Goal: Task Accomplishment & Management: Use online tool/utility

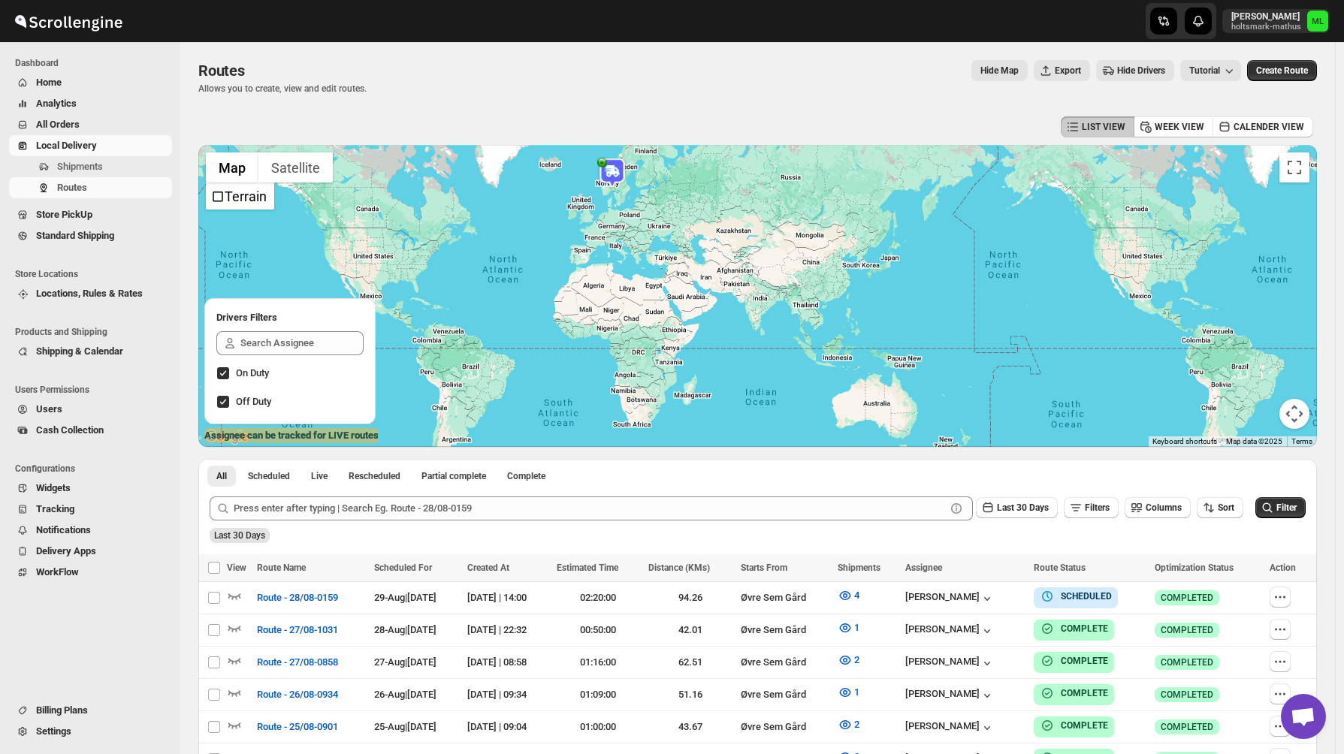
click at [65, 234] on span "Standard Shipping" at bounding box center [75, 235] width 78 height 11
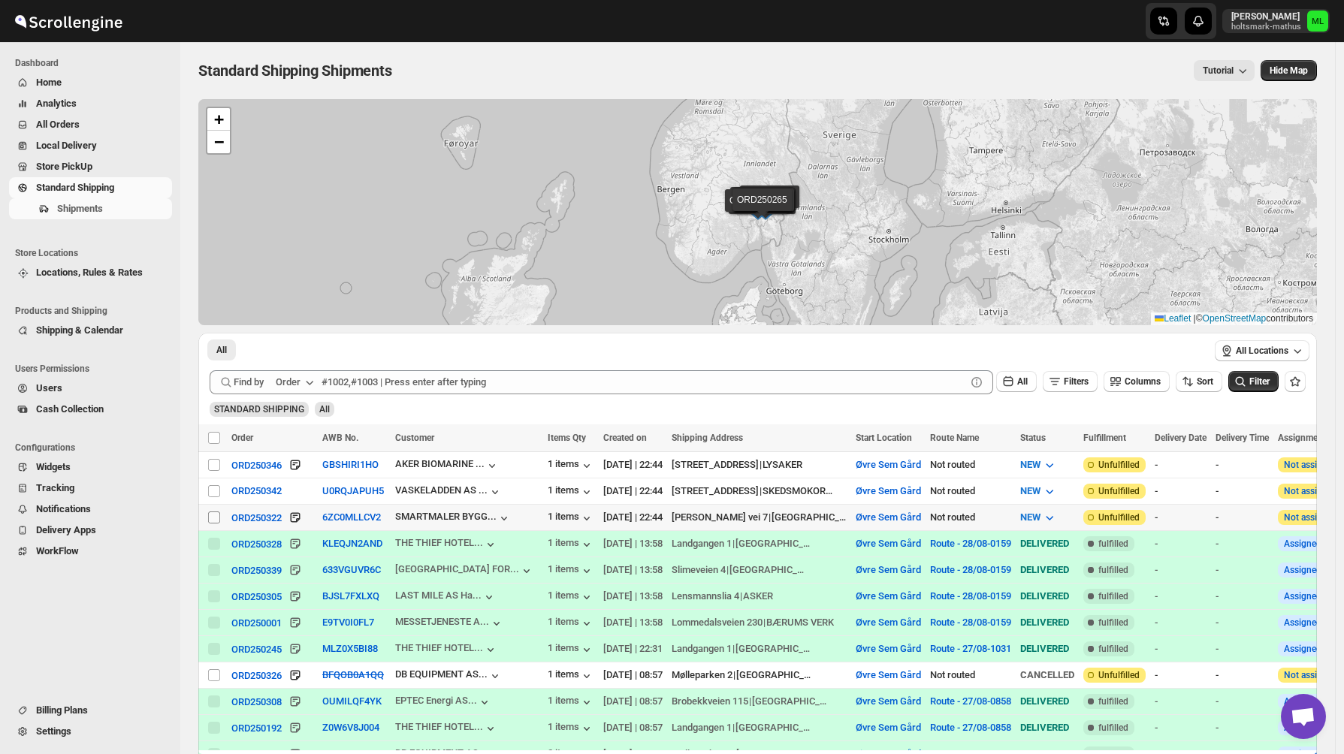
click at [215, 520] on input "Select shipment" at bounding box center [214, 518] width 12 height 12
checkbox input "true"
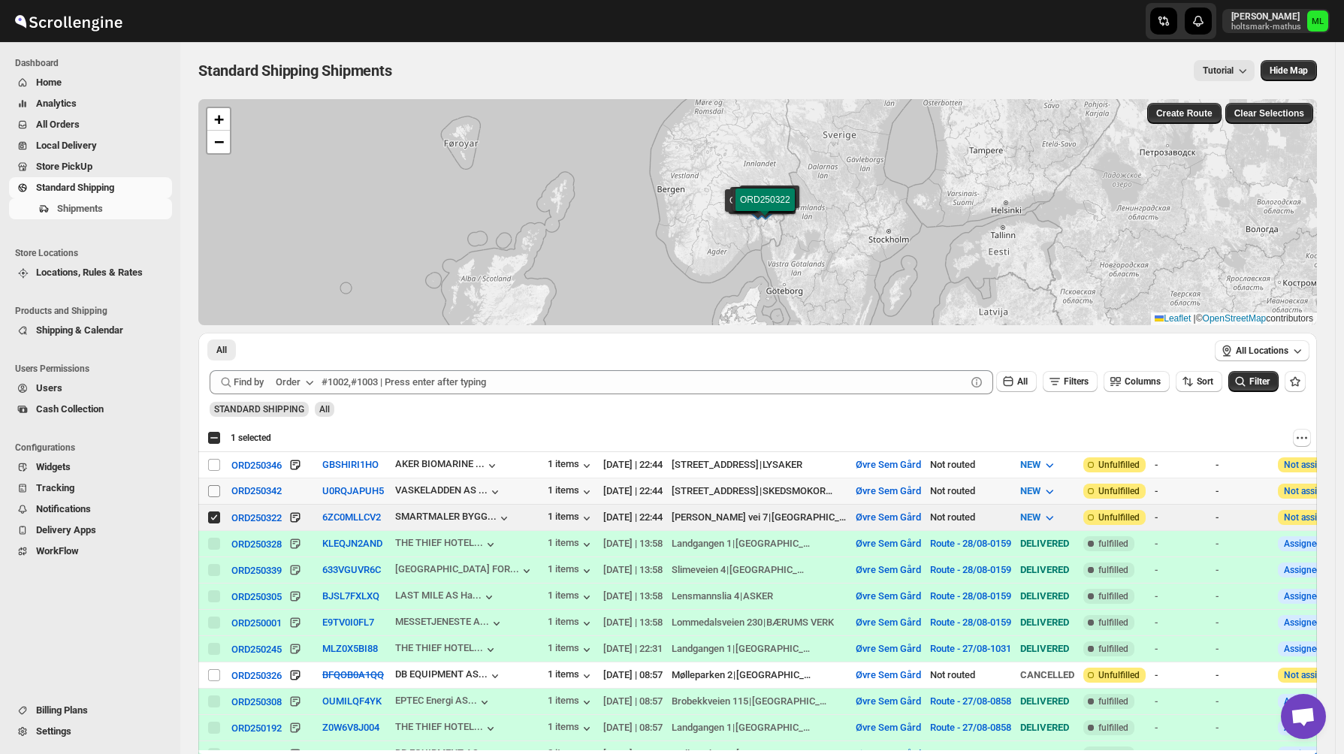
click at [216, 489] on input "Select shipment" at bounding box center [214, 491] width 12 height 12
checkbox input "true"
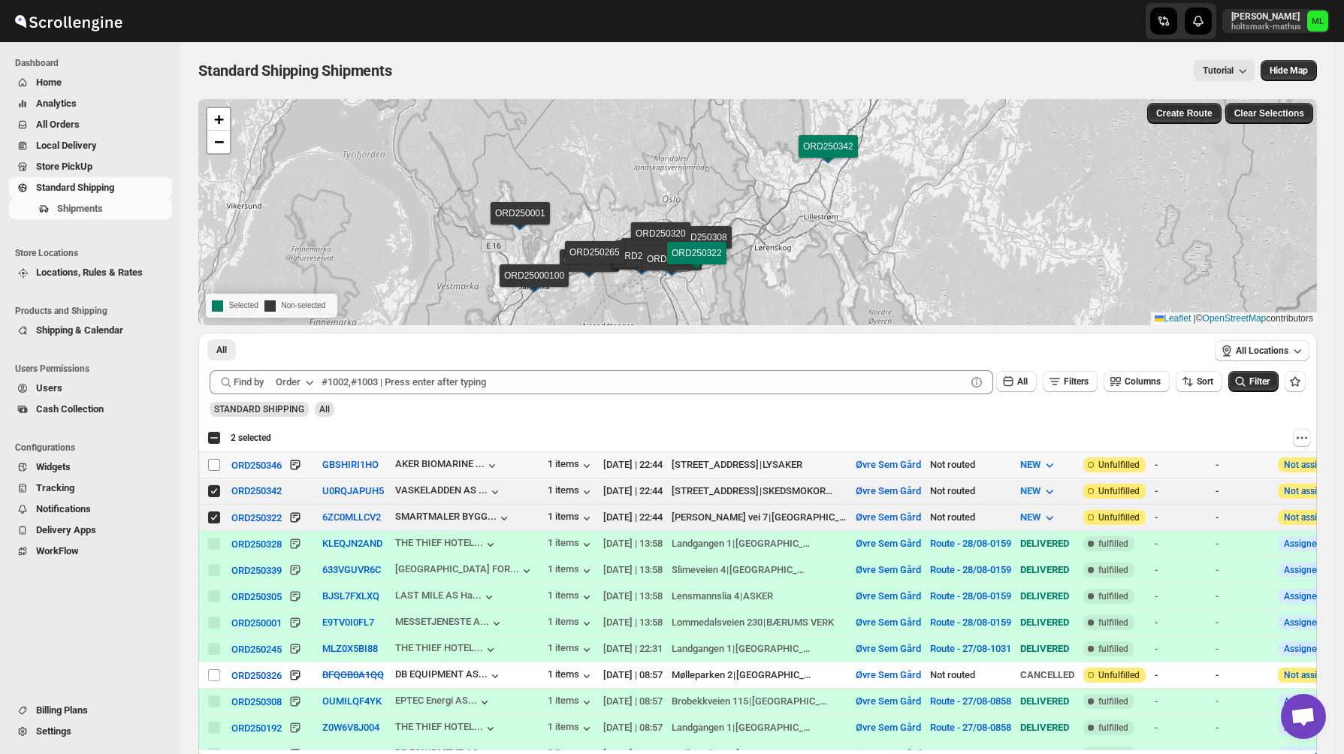
click at [213, 461] on input "Select shipment" at bounding box center [214, 465] width 12 height 12
checkbox input "true"
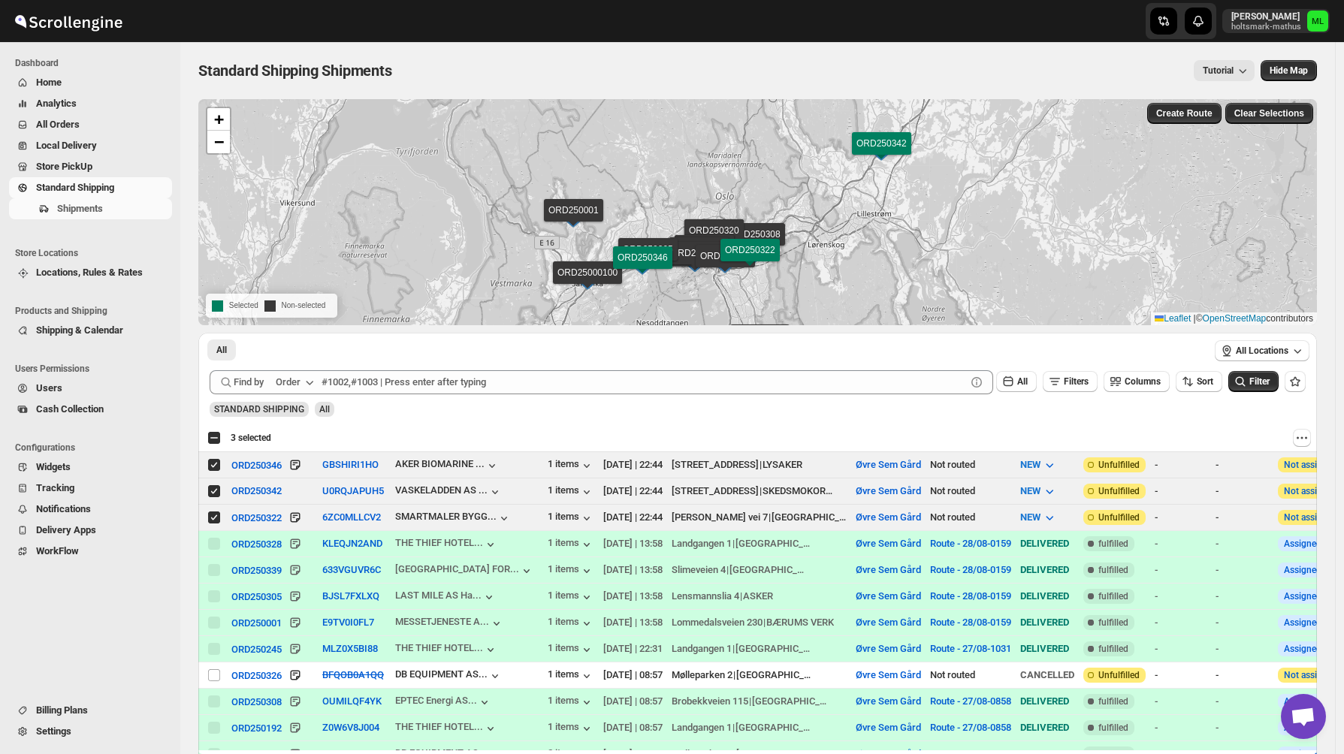
click at [1195, 124] on div "Create Route Clear Selections" at bounding box center [1230, 113] width 174 height 29
click at [1197, 116] on span "Create Route" at bounding box center [1184, 113] width 56 height 12
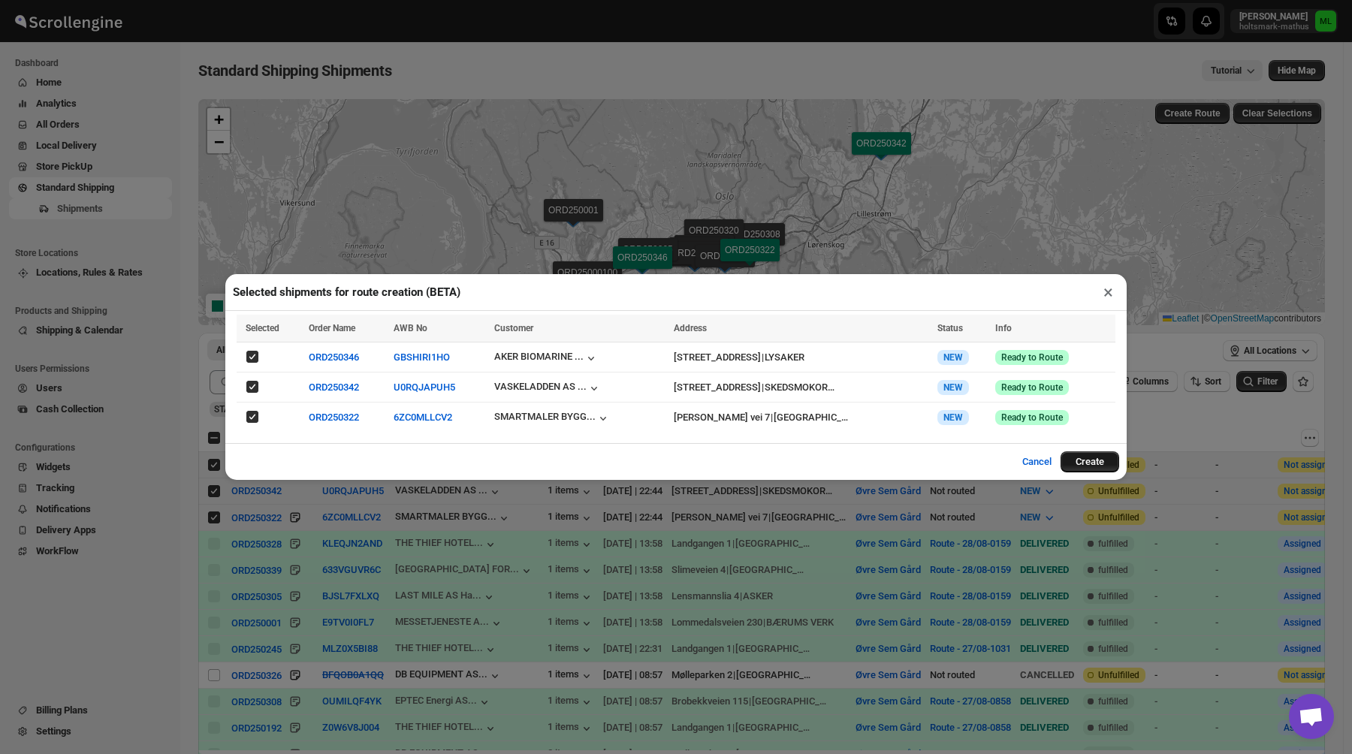
click at [1088, 458] on button "Create" at bounding box center [1090, 461] width 59 height 21
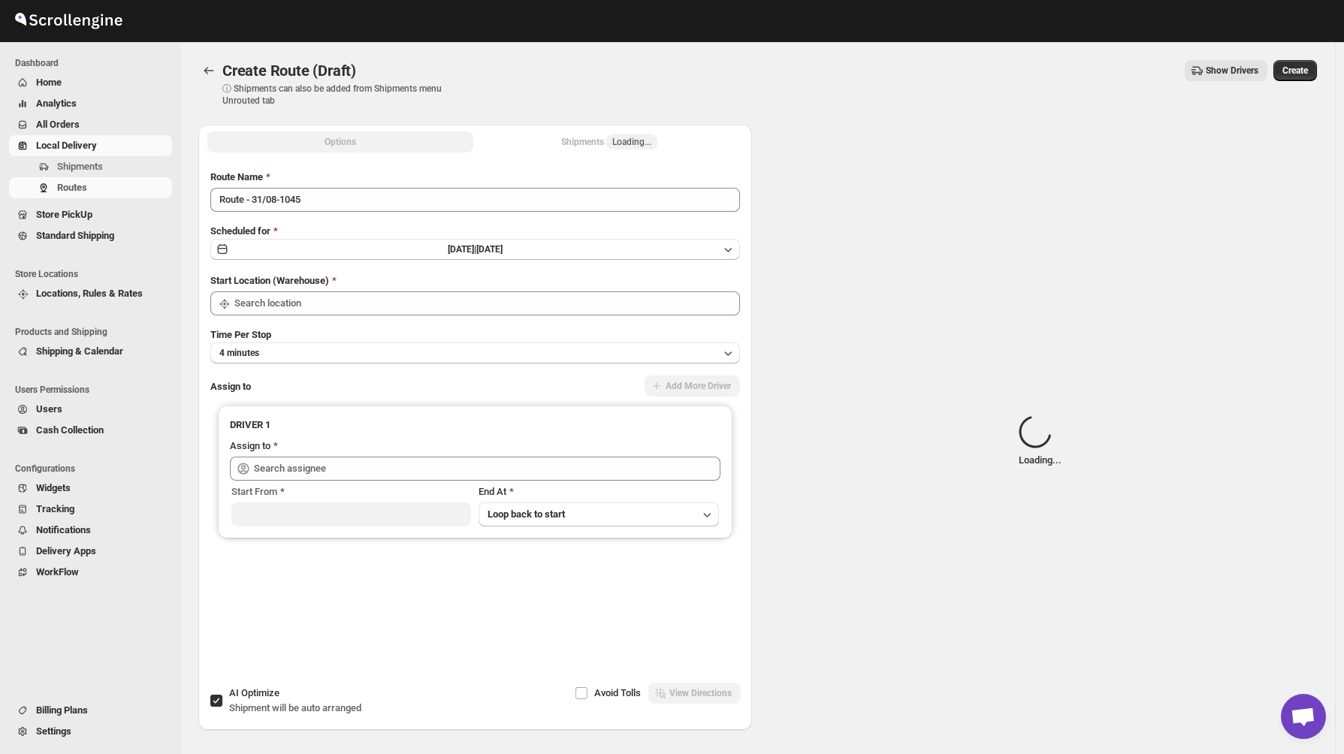
type input "Øvre Sem Gård"
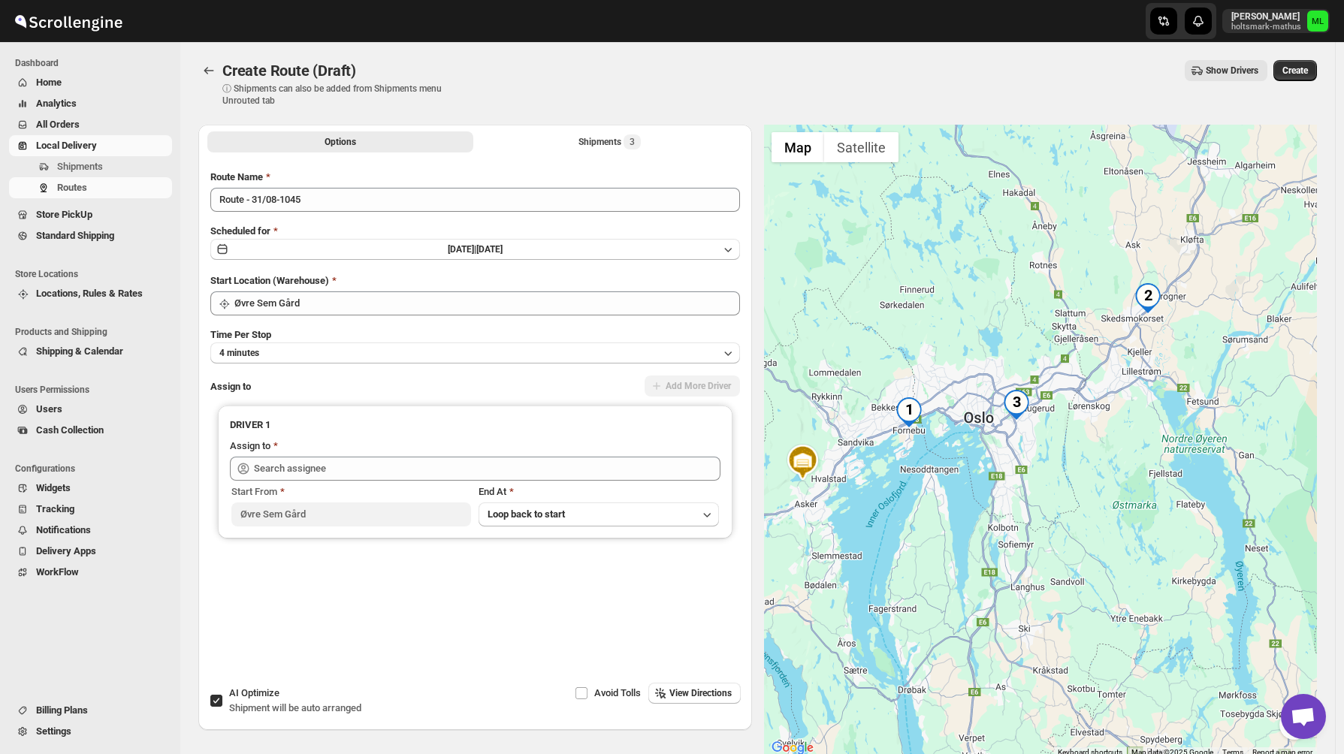
drag, startPoint x: 1237, startPoint y: 412, endPoint x: 998, endPoint y: 451, distance: 242.1
click at [998, 451] on div at bounding box center [1041, 441] width 554 height 633
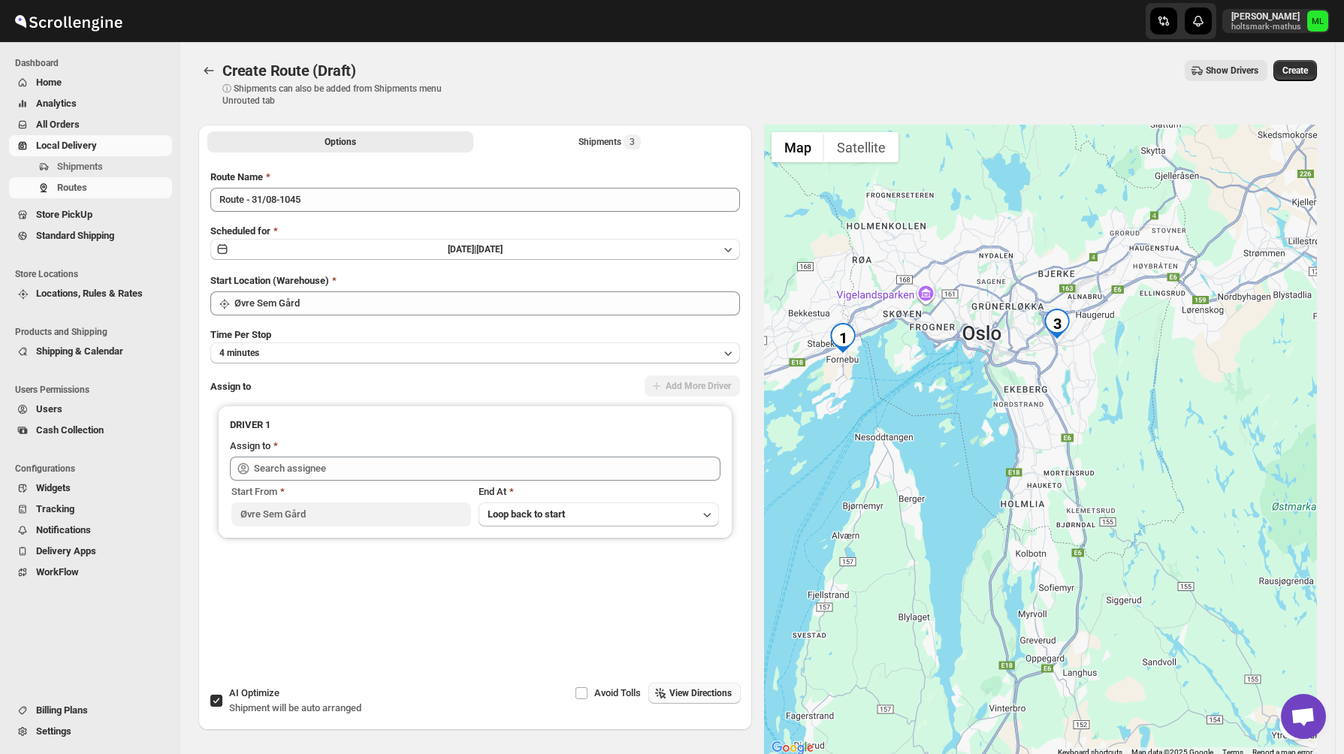
click at [669, 693] on span "View Directions" at bounding box center [700, 693] width 62 height 12
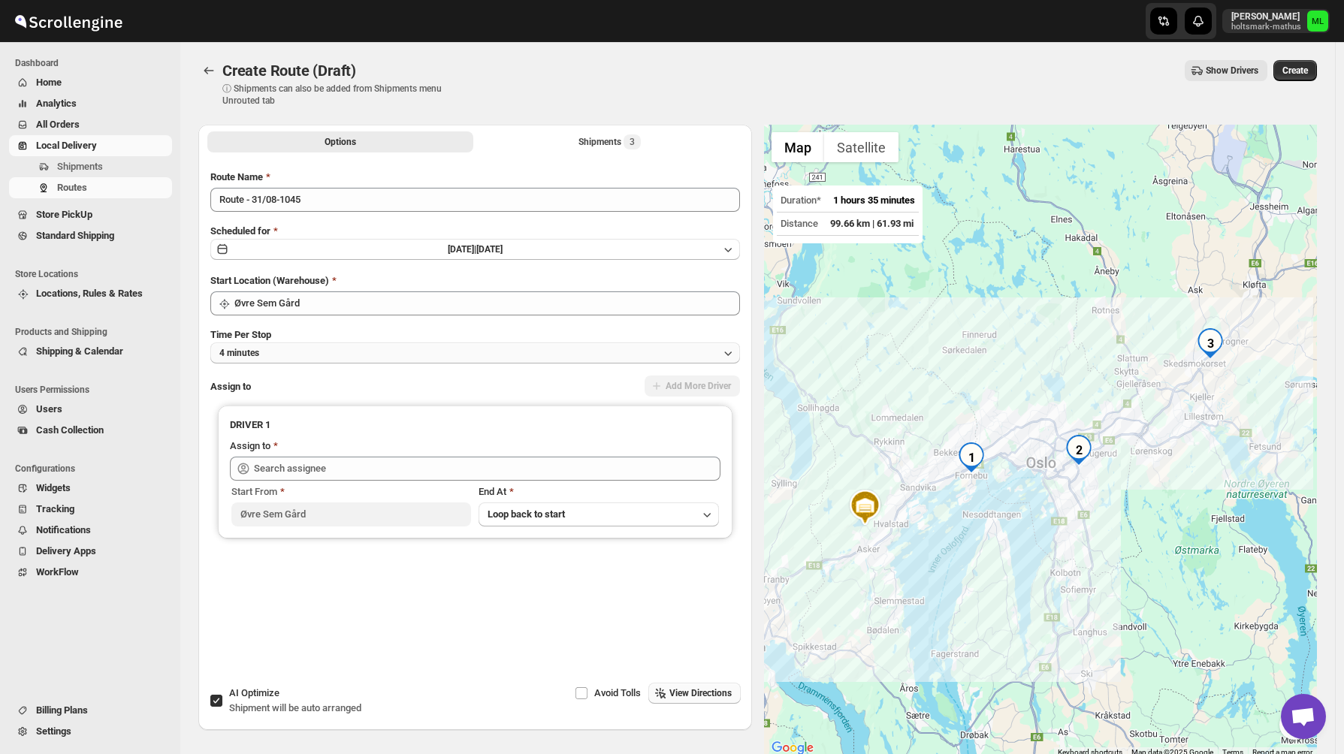
click at [263, 345] on button "4 minutes" at bounding box center [475, 353] width 530 height 21
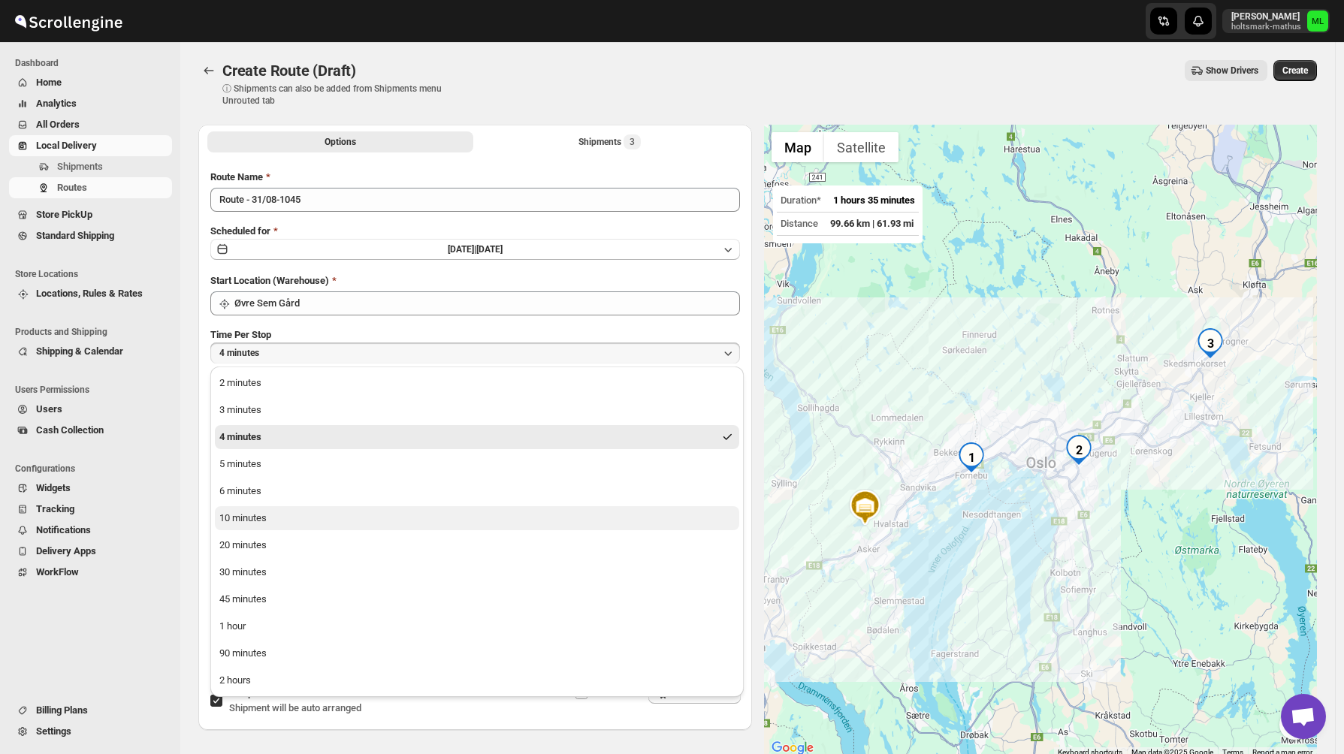
click at [259, 514] on div "10 minutes" at bounding box center [242, 518] width 47 height 15
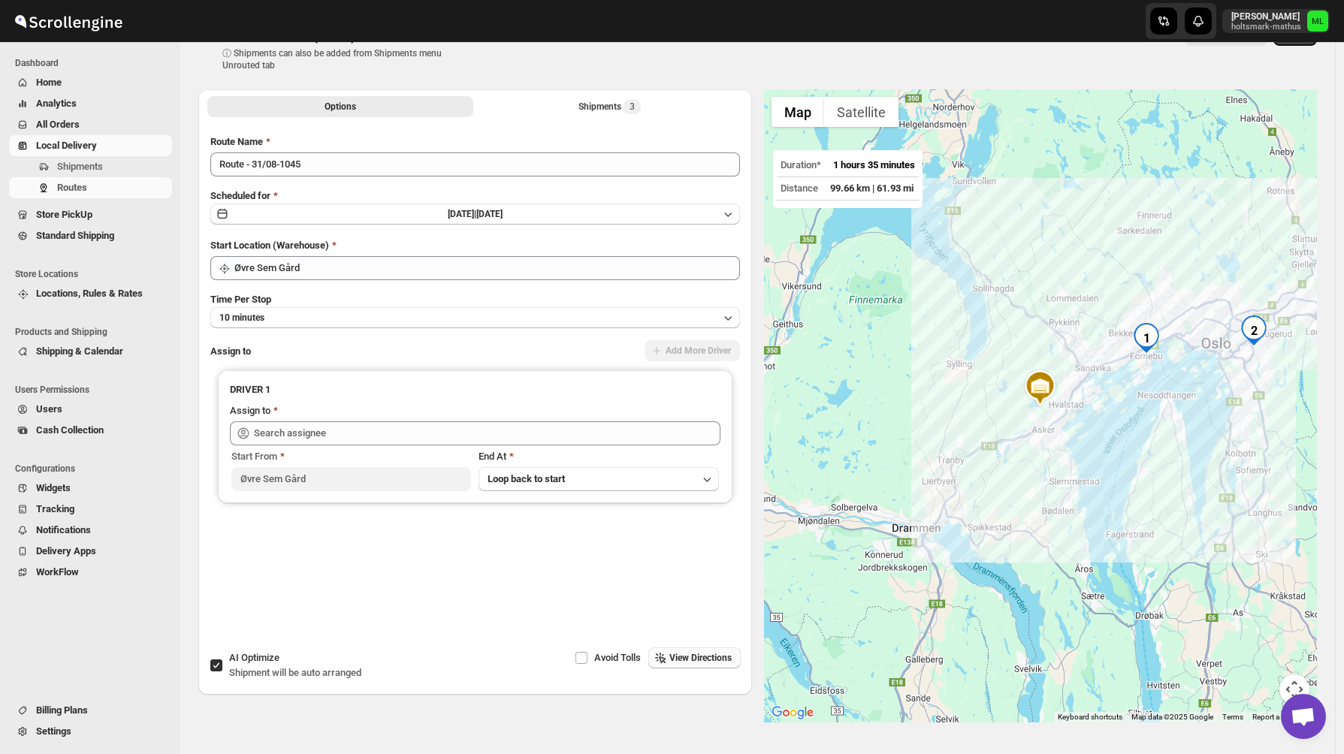
scroll to position [79, 0]
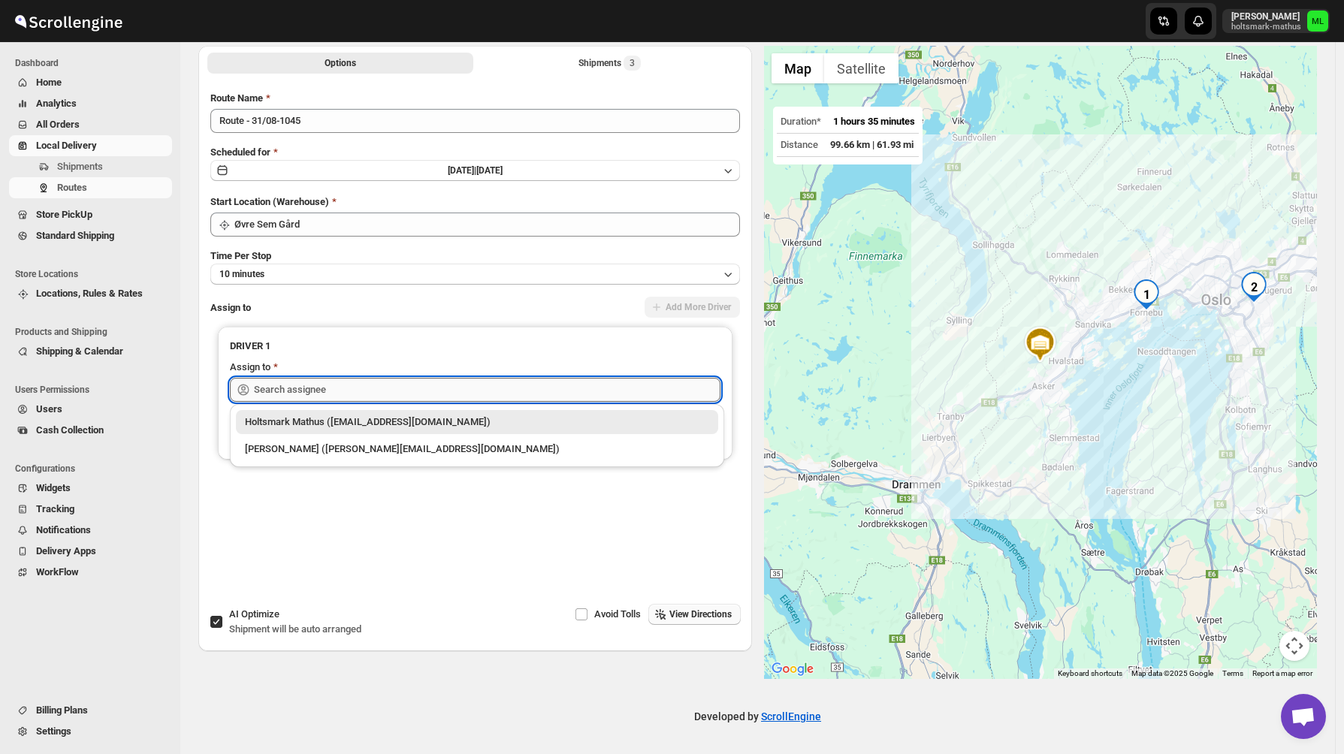
click at [270, 396] on input "text" at bounding box center [487, 390] width 467 height 24
click at [264, 442] on div "[PERSON_NAME] ([PERSON_NAME][EMAIL_ADDRESS][DOMAIN_NAME])" at bounding box center [477, 449] width 464 height 15
type input "[PERSON_NAME] ([PERSON_NAME][EMAIL_ADDRESS][DOMAIN_NAME])"
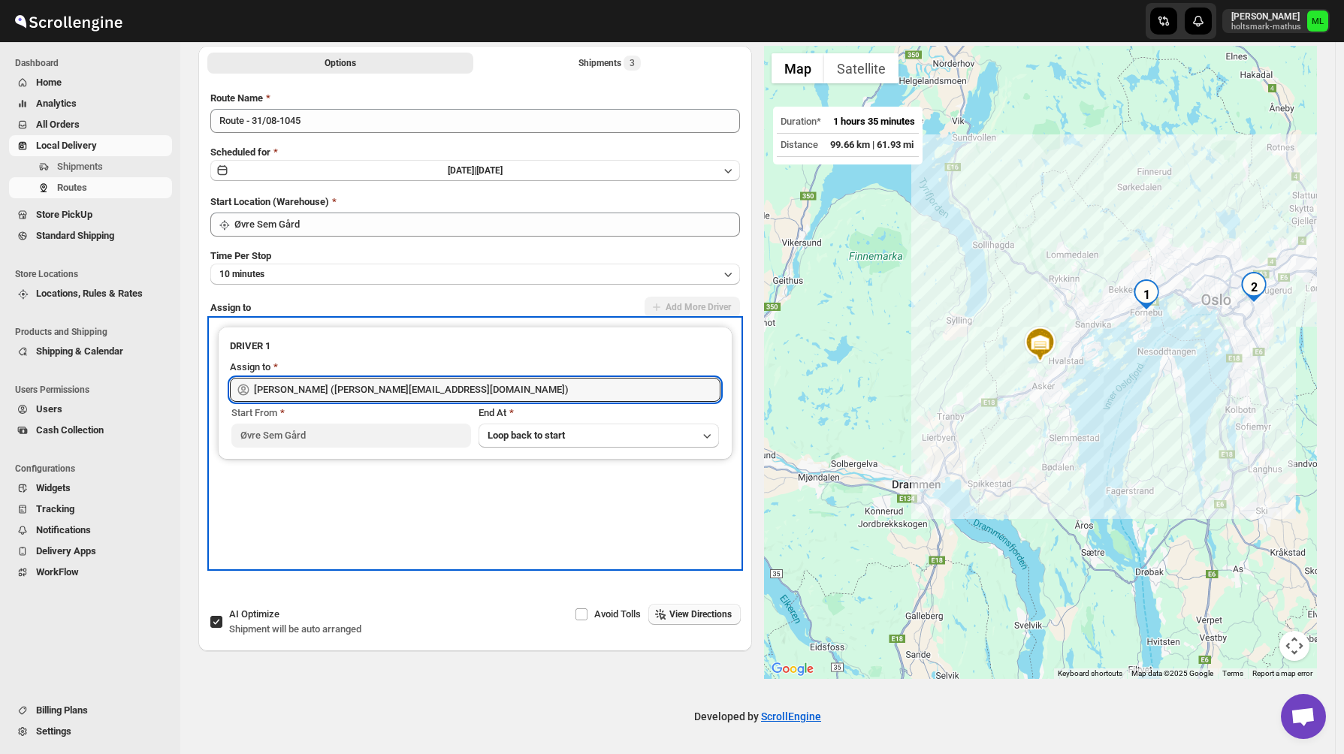
click at [630, 495] on div "DRIVER 1 Assign to [PERSON_NAME] ([PERSON_NAME][EMAIL_ADDRESS][DOMAIN_NAME]) St…" at bounding box center [475, 443] width 530 height 249
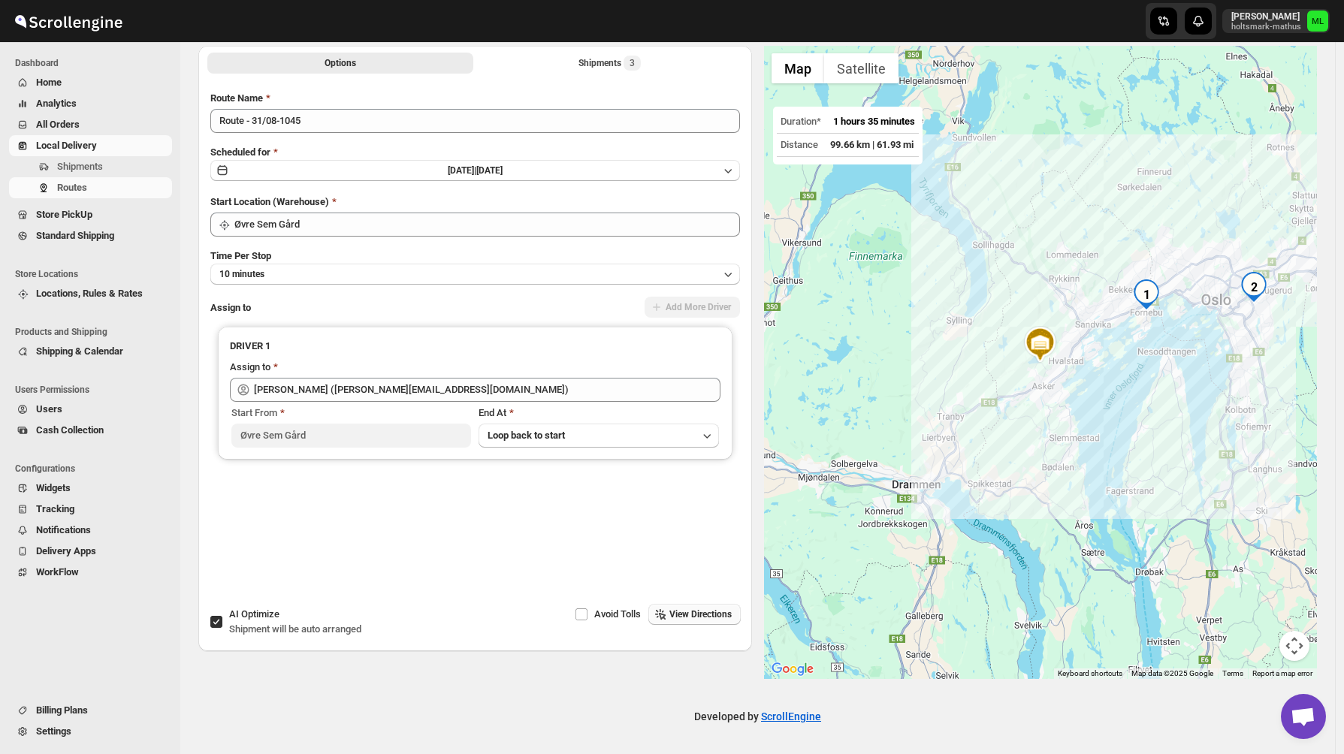
click at [493, 590] on div "Options Shipments 3 More views Options Shipments 3 More views Route Name Route …" at bounding box center [475, 325] width 554 height 558
click at [216, 621] on input "AI Optimize Shipment will be auto arranged" at bounding box center [216, 622] width 12 height 12
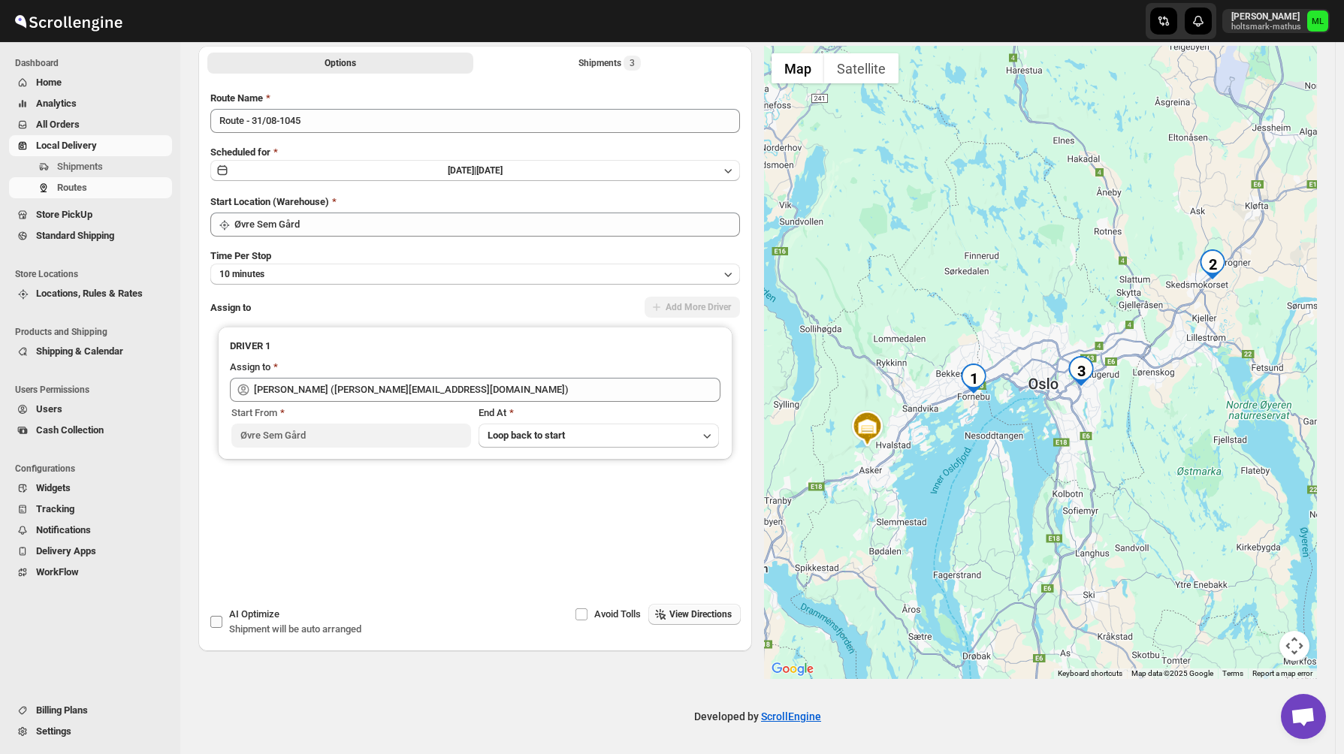
click at [216, 621] on input "AI Optimize Shipment will be auto arranged" at bounding box center [216, 622] width 12 height 12
checkbox input "true"
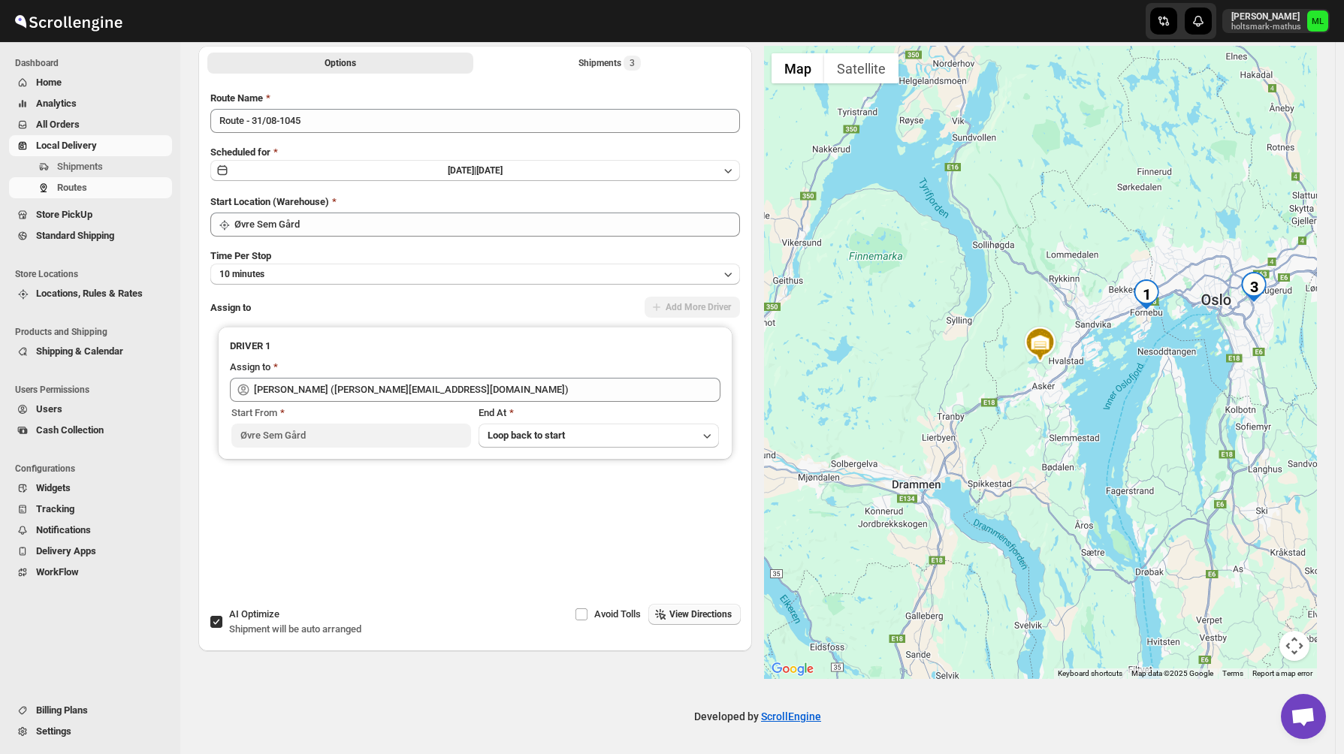
click at [679, 611] on span "View Directions" at bounding box center [700, 615] width 62 height 12
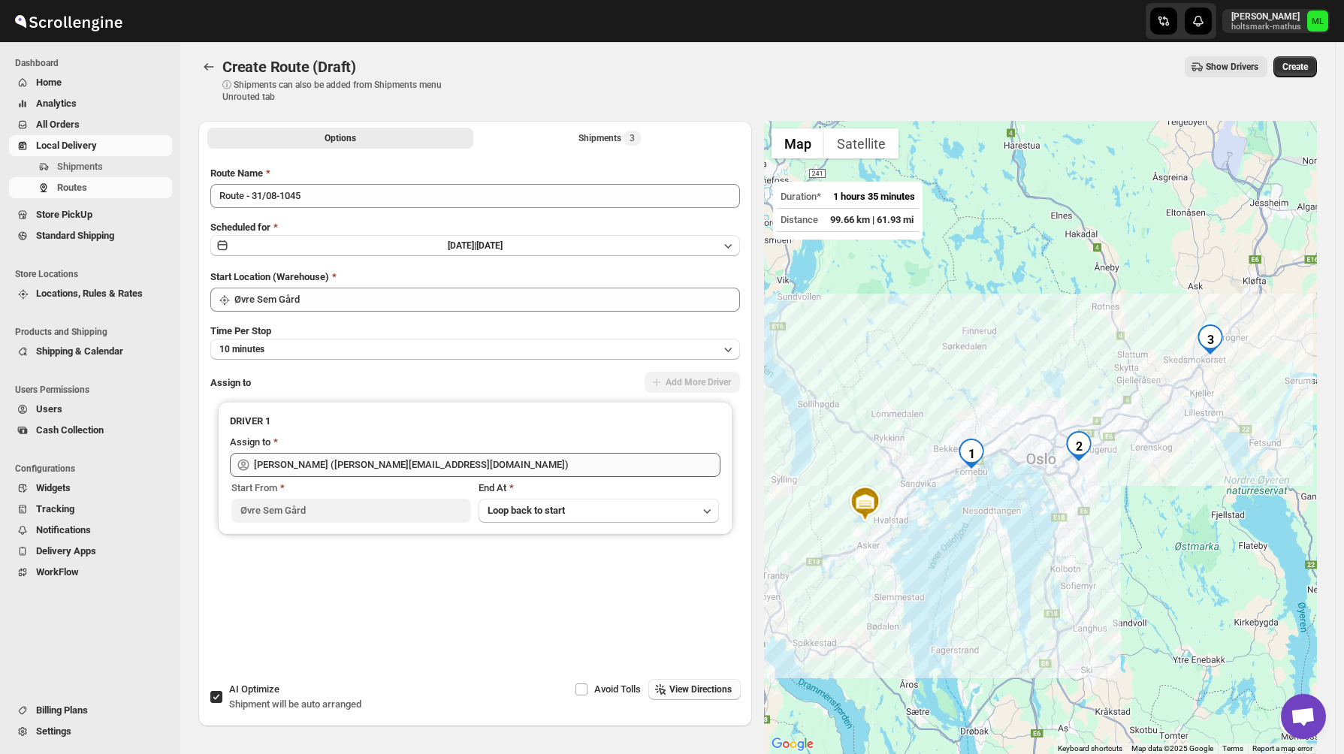
scroll to position [0, 0]
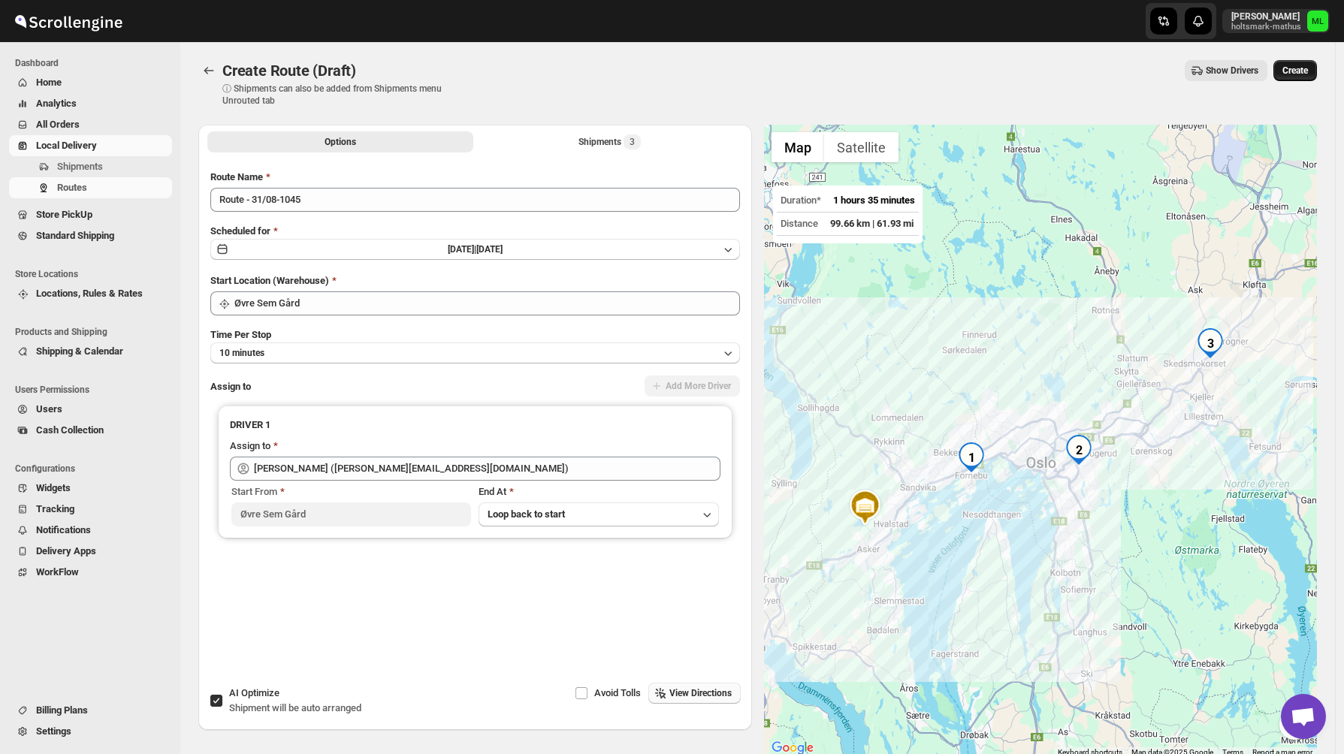
click at [1292, 73] on span "Create" at bounding box center [1295, 71] width 26 height 12
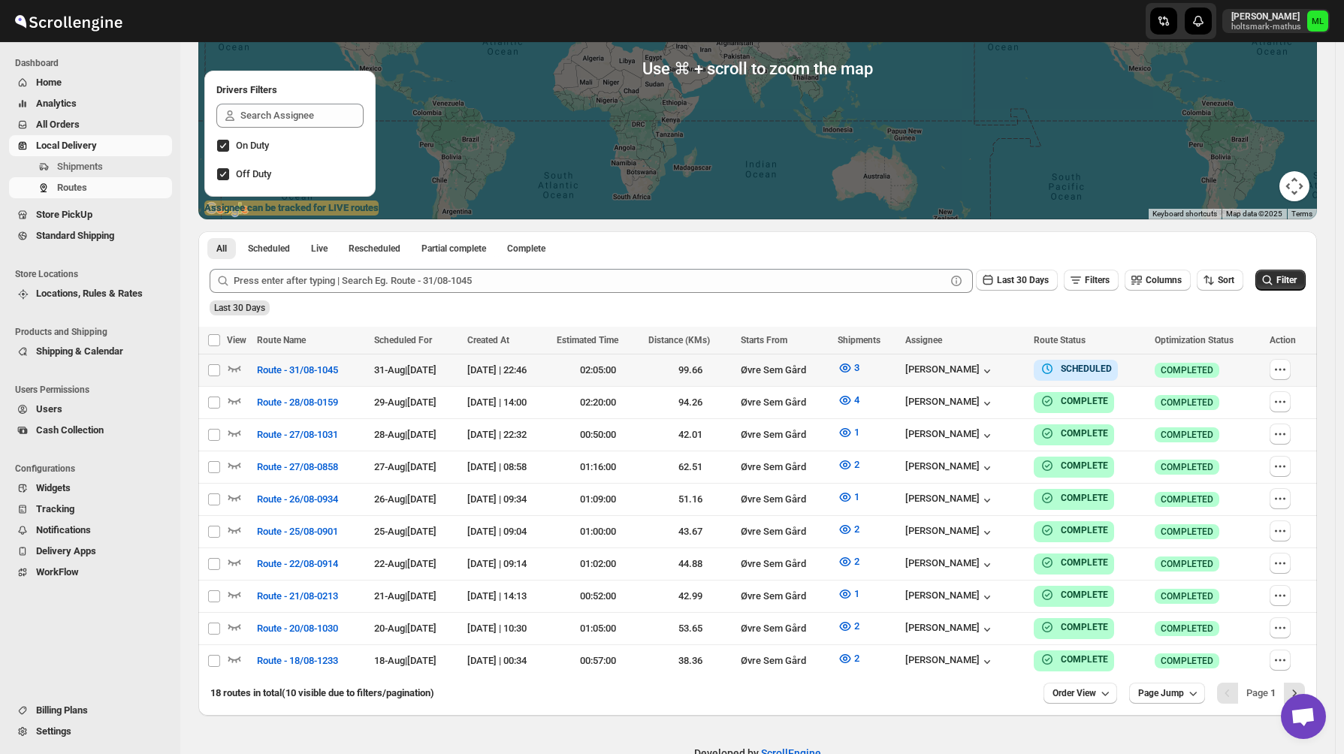
scroll to position [257, 0]
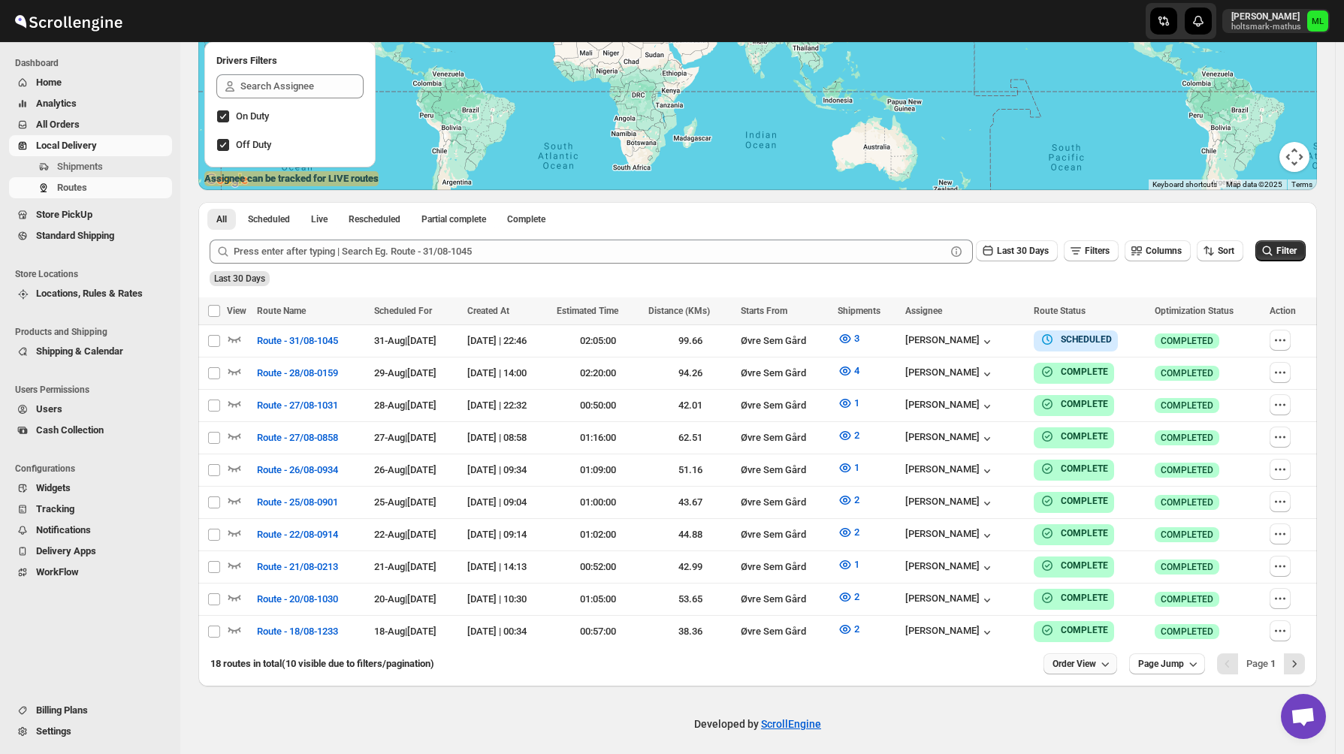
click at [1092, 658] on span "Order View" at bounding box center [1074, 664] width 44 height 12
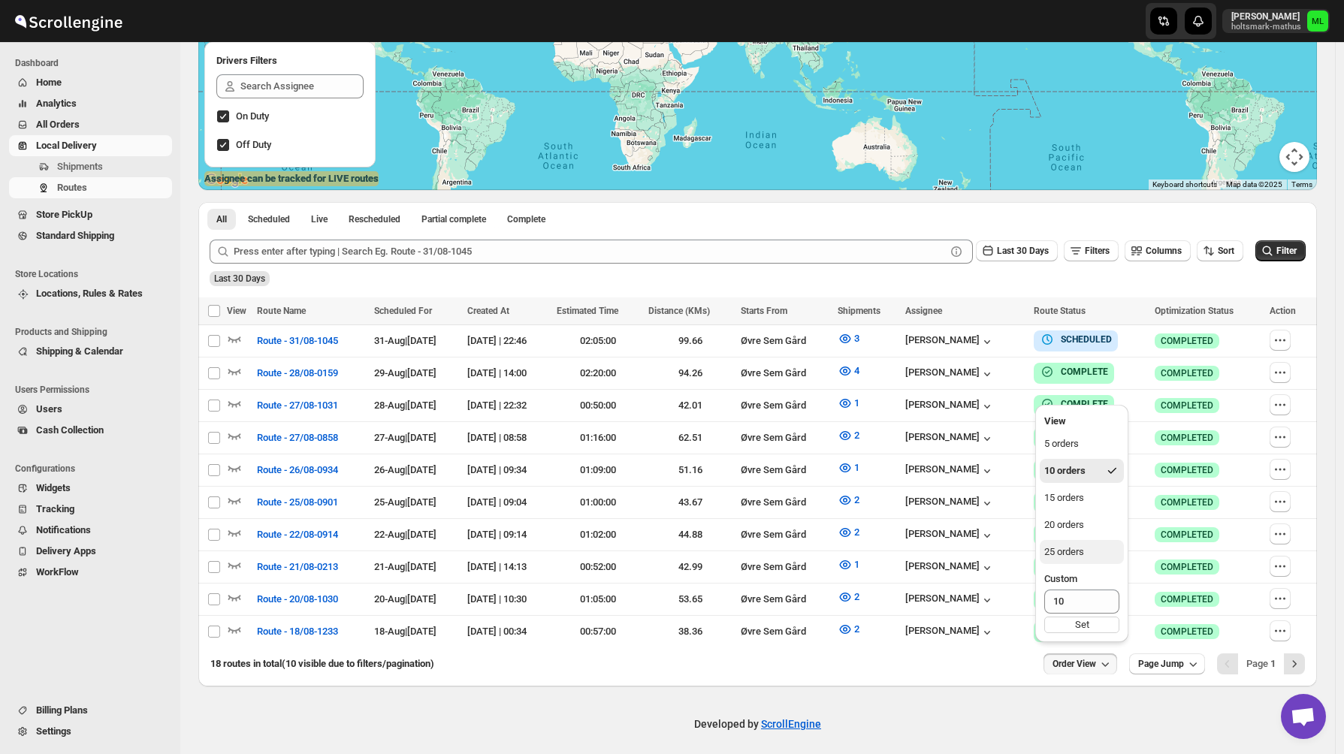
click at [1083, 554] on div "25 orders" at bounding box center [1064, 552] width 40 height 15
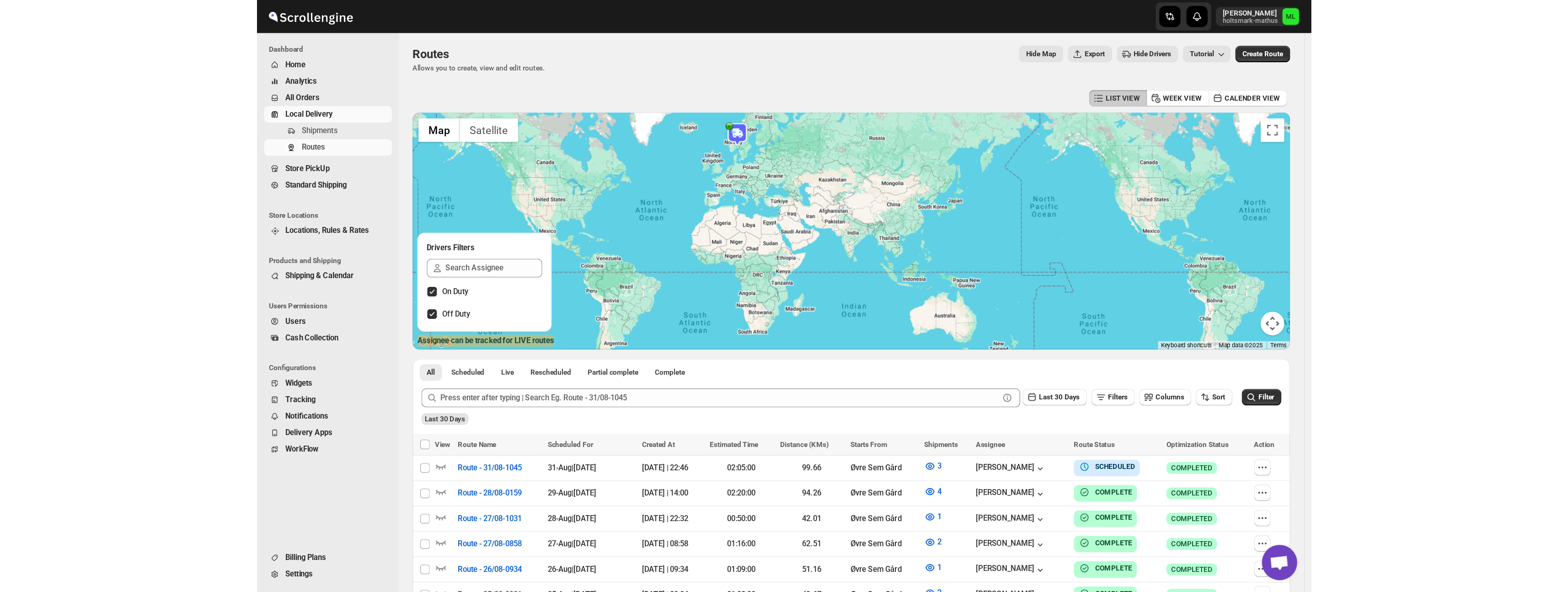
scroll to position [0, 0]
